Goal: Navigation & Orientation: Find specific page/section

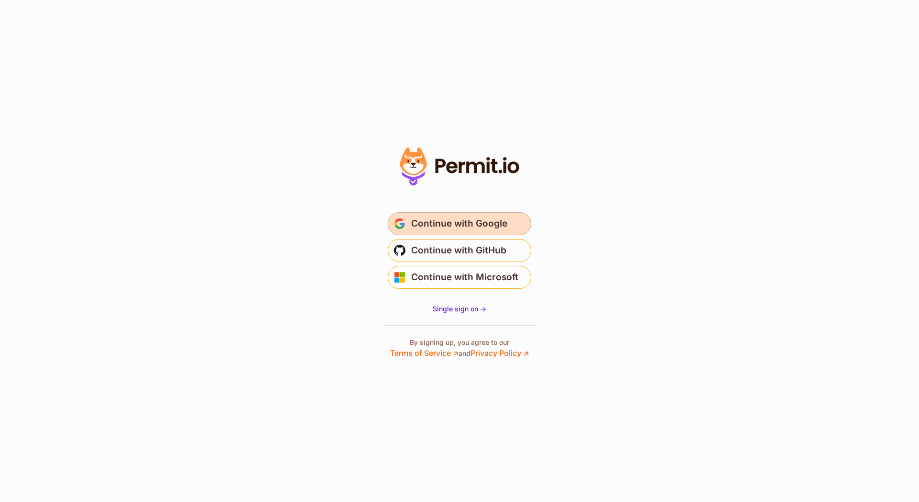
click at [421, 221] on span "Continue with Google" at bounding box center [459, 223] width 96 height 15
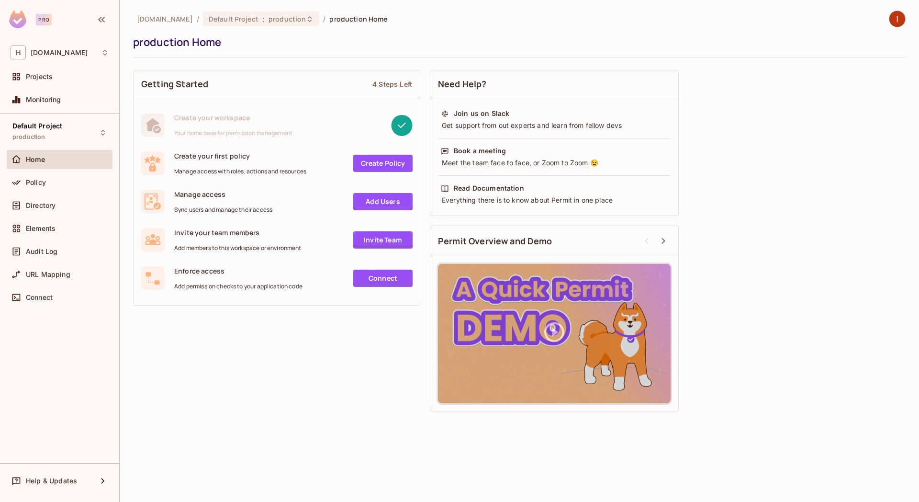
click at [191, 379] on div "Getting Started 4 Steps Left Create your workspace Your home base for permissio…" at bounding box center [519, 240] width 772 height 351
click at [259, 331] on div "Getting Started 4 Steps Left Create your workspace Your home base for permissio…" at bounding box center [519, 240] width 772 height 351
click at [63, 78] on div "Projects" at bounding box center [67, 77] width 83 height 8
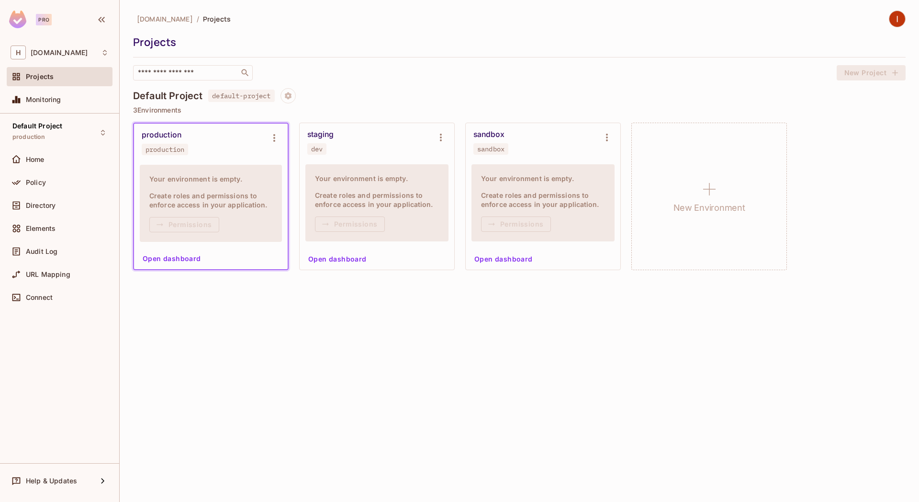
click at [482, 286] on div "honeycombinsurance.com / Projects Projects ​ New Project Default Project defaul…" at bounding box center [519, 251] width 799 height 502
